Goal: Transaction & Acquisition: Purchase product/service

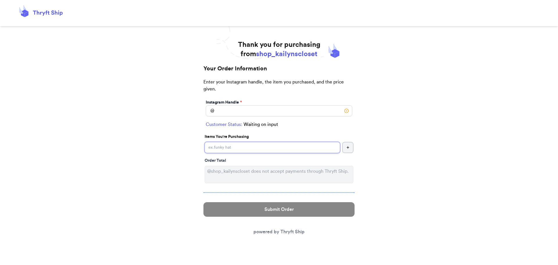
click at [264, 143] on input "Instagram Handle *" at bounding box center [272, 147] width 135 height 11
click at [248, 114] on input "Instagram Handle *" at bounding box center [279, 110] width 146 height 11
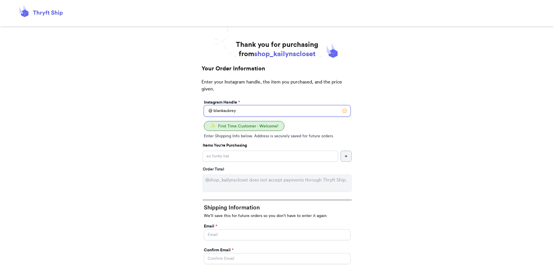
type input "blankaubrey"
click at [240, 156] on input "Instagram Handle *" at bounding box center [270, 156] width 135 height 11
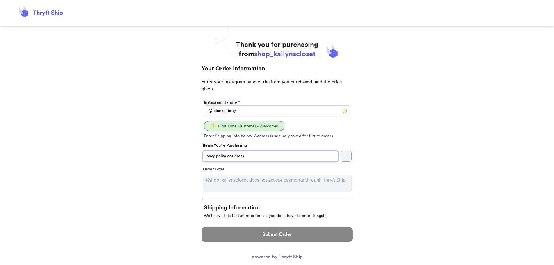
type input "navy polka dot dress"
click at [346, 157] on icon "button" at bounding box center [345, 155] width 3 height 3
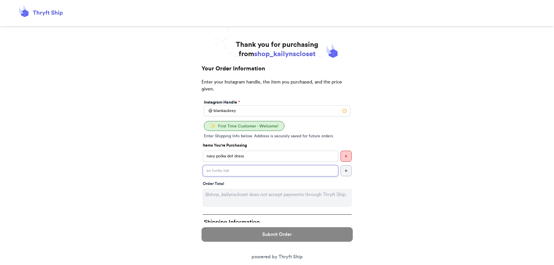
click at [263, 173] on input "Instagram Handle *" at bounding box center [270, 170] width 135 height 11
type input "blue button down sweater"
click at [347, 172] on button "button" at bounding box center [345, 170] width 11 height 11
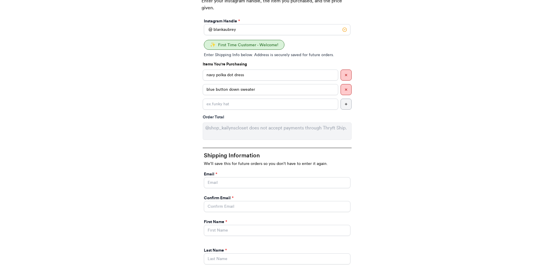
scroll to position [116, 0]
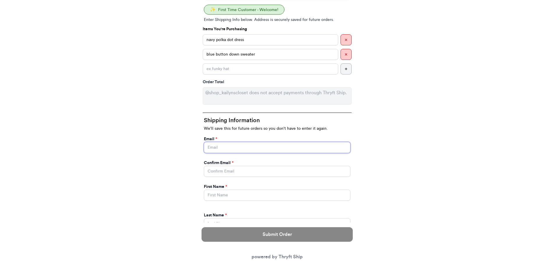
click at [259, 146] on input "Instagram Handle *" at bounding box center [277, 147] width 146 height 11
type input "[EMAIL_ADDRESS][DOMAIN_NAME]"
type input "[PERSON_NAME]"
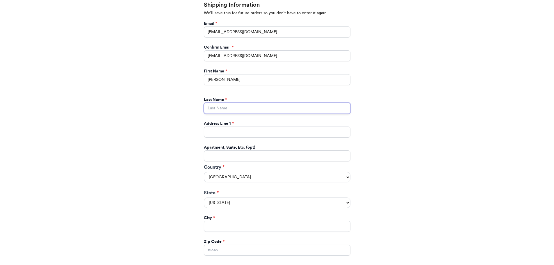
scroll to position [233, 0]
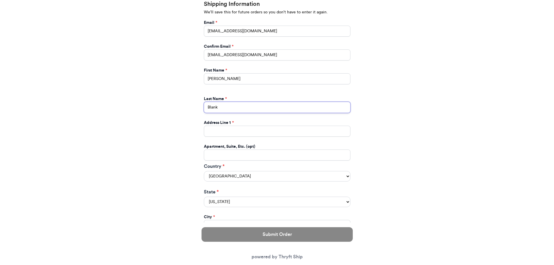
type input "Blank"
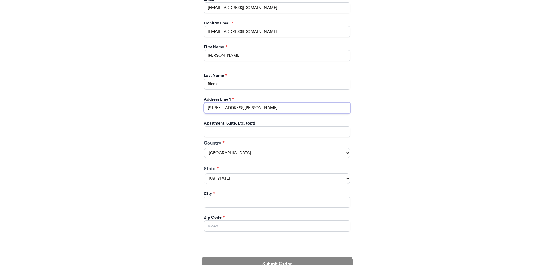
scroll to position [297, 0]
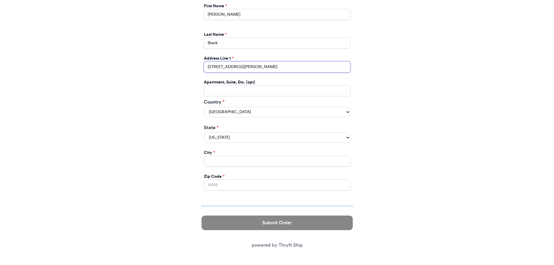
type input "[STREET_ADDRESS][PERSON_NAME]"
click at [229, 137] on select "[US_STATE] [US_STATE] [US_STATE] [US_STATE] [US_STATE] [US_STATE] [US_STATE] [U…" at bounding box center [277, 137] width 146 height 10
select select "MO"
click at [204, 132] on select "[US_STATE] [US_STATE] [US_STATE] [US_STATE] [US_STATE] [US_STATE] [US_STATE] [U…" at bounding box center [277, 137] width 146 height 10
click at [221, 162] on input "Instagram Handle *" at bounding box center [277, 161] width 146 height 11
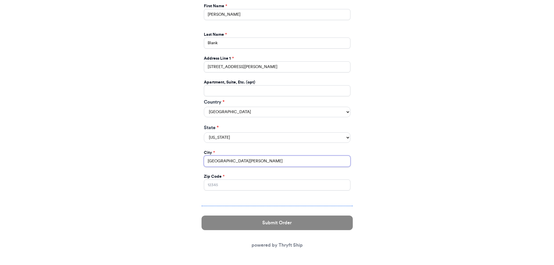
type input "[GEOGRAPHIC_DATA][PERSON_NAME]"
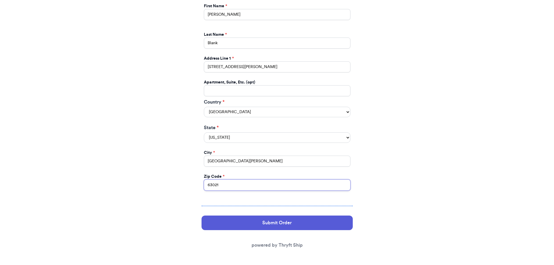
type input "63021"
click at [448, 194] on div "Thank you for purchasing from shop_kailynscloset Your Order Information Enter y…" at bounding box center [277, 3] width 554 height 521
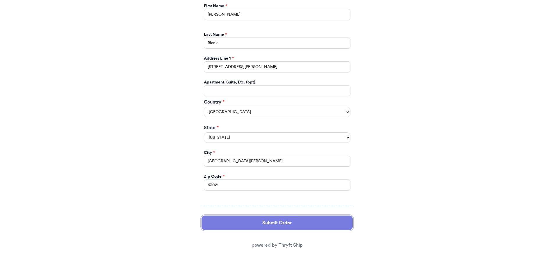
click at [280, 227] on button "Submit Order" at bounding box center [276, 222] width 151 height 15
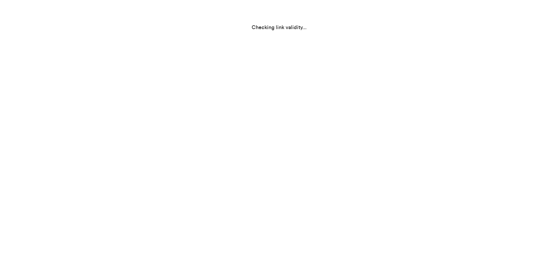
select select "MO"
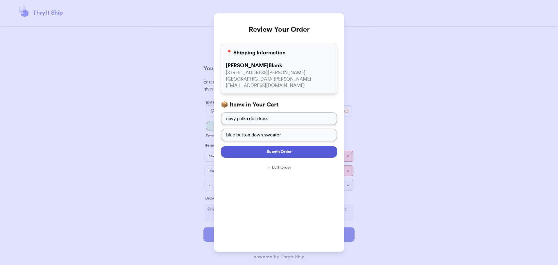
click at [283, 152] on span "Submit Order" at bounding box center [279, 152] width 25 height 6
